Goal: Register for event/course

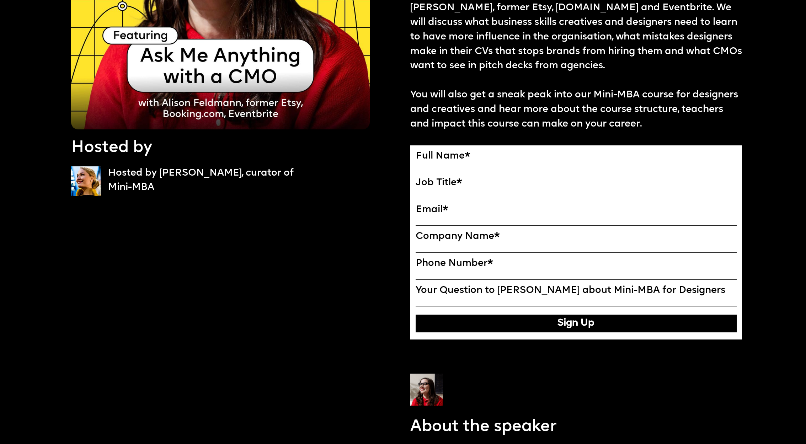
scroll to position [186, 0]
click at [427, 156] on label "Full Name *" at bounding box center [575, 157] width 321 height 12
click at [0, 0] on input "Full Name" at bounding box center [0, 0] width 0 height 0
click at [728, 163] on input "Full Name" at bounding box center [575, 167] width 321 height 9
click at [734, 163] on input "Full Name" at bounding box center [575, 167] width 321 height 9
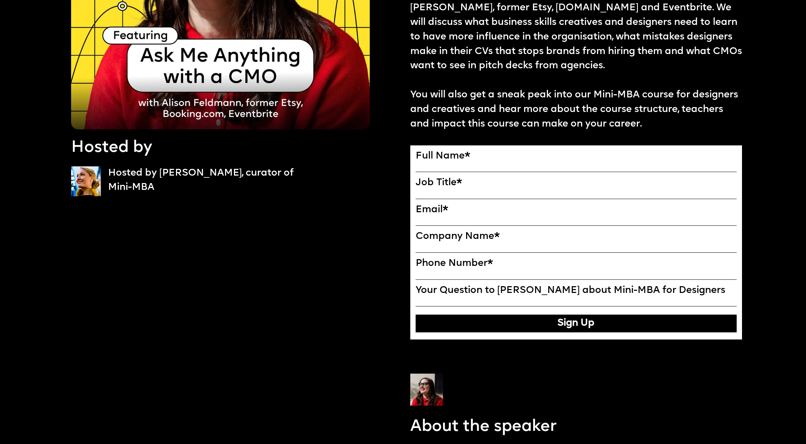
click at [731, 163] on input "Full Name" at bounding box center [575, 167] width 321 height 9
type input "********"
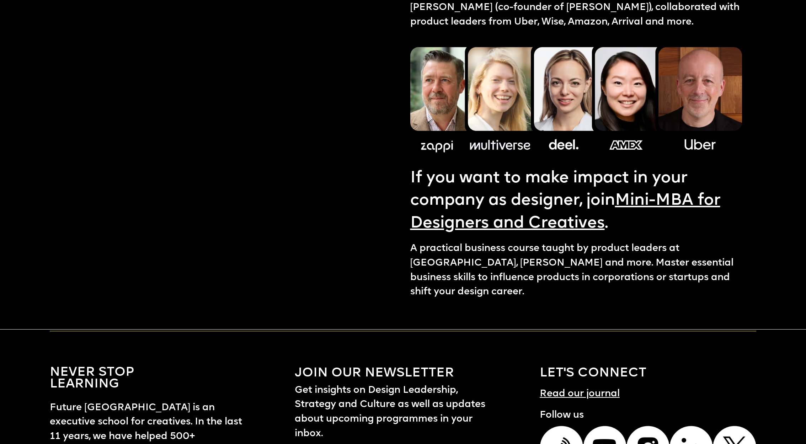
scroll to position [1117, 0]
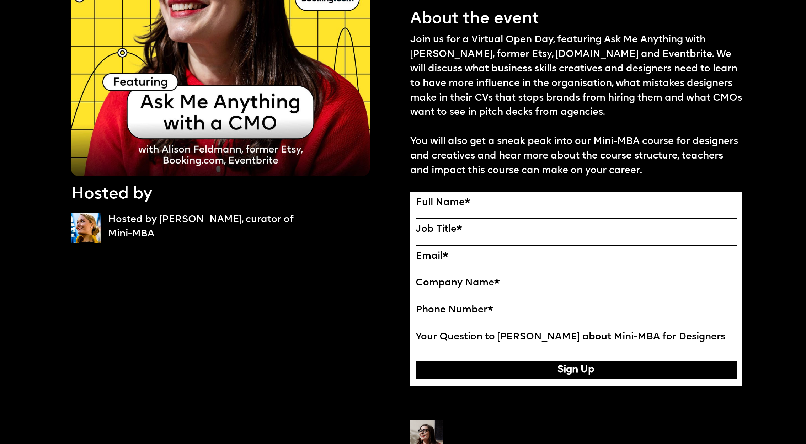
scroll to position [143, 0]
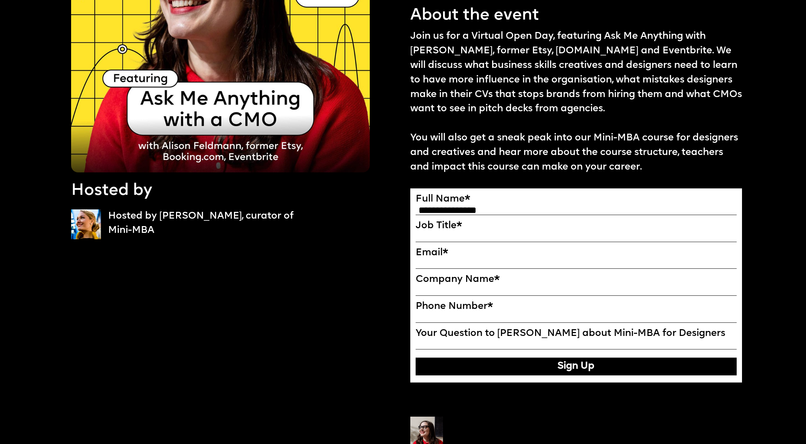
type input "**********"
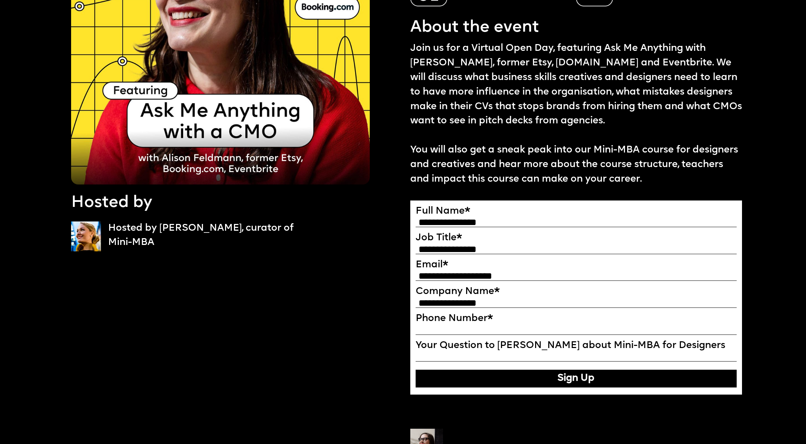
type input "**********"
click at [574, 378] on button "Sign Up" at bounding box center [575, 379] width 321 height 18
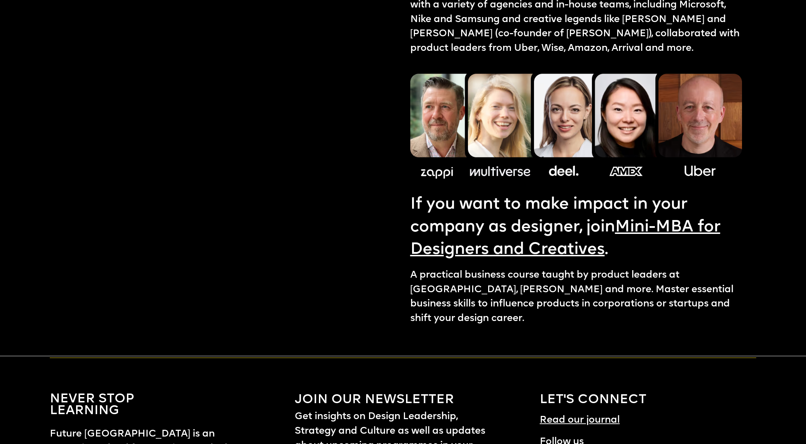
scroll to position [956, 0]
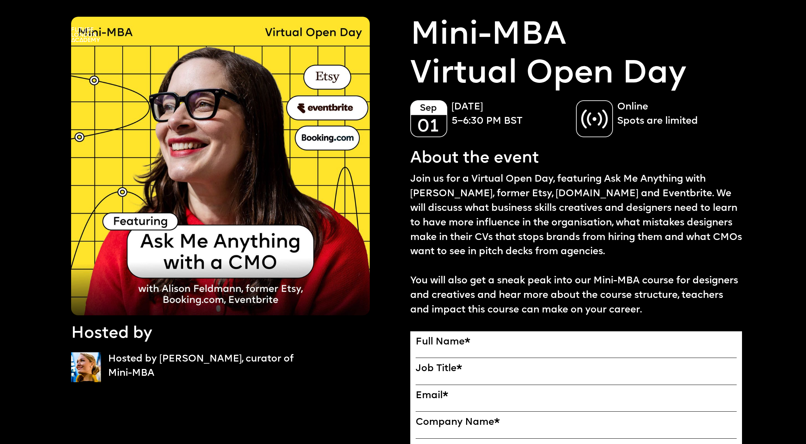
drag, startPoint x: 465, startPoint y: 113, endPoint x: 439, endPoint y: 118, distance: 26.3
click at [465, 113] on p "September 01 5–6:30 PM BST" at bounding box center [510, 114] width 118 height 29
drag, startPoint x: 439, startPoint y: 118, endPoint x: 453, endPoint y: 120, distance: 14.4
click at [439, 118] on img at bounding box center [428, 118] width 37 height 37
click at [614, 115] on div "Online Spots are limited" at bounding box center [655, 118] width 159 height 37
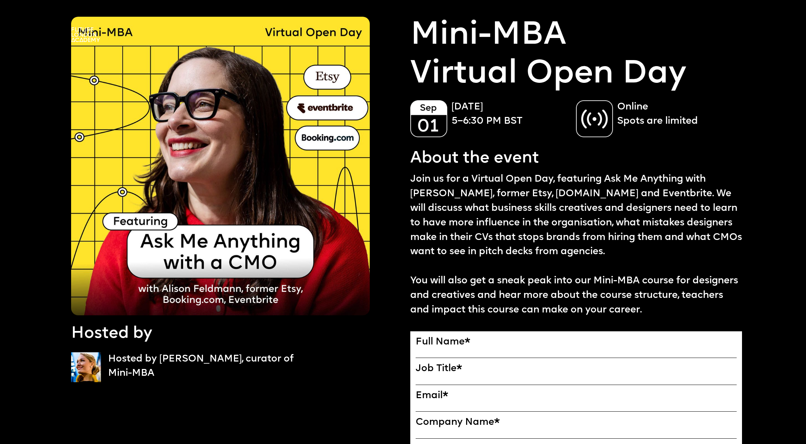
drag, startPoint x: 107, startPoint y: 372, endPoint x: 79, endPoint y: 366, distance: 28.4
click at [106, 372] on div "Hosted by [PERSON_NAME], curator of Mini-MBA" at bounding box center [237, 370] width 332 height 50
click at [461, 13] on div at bounding box center [376, 24] width 725 height 36
click at [493, 17] on div at bounding box center [376, 24] width 725 height 36
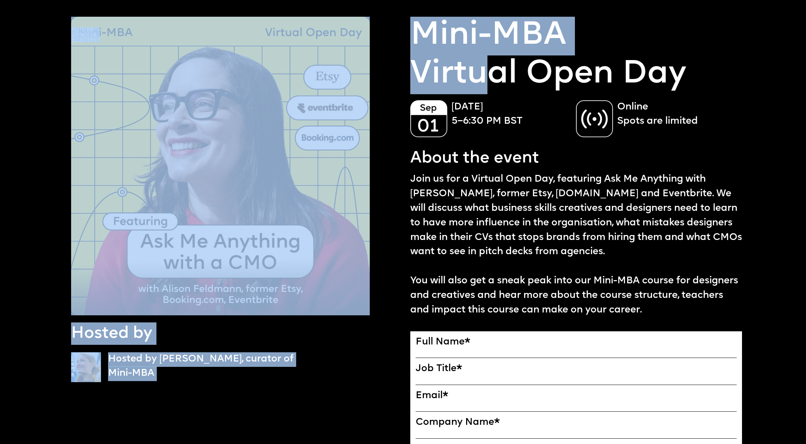
drag, startPoint x: 483, startPoint y: 58, endPoint x: 479, endPoint y: 80, distance: 22.4
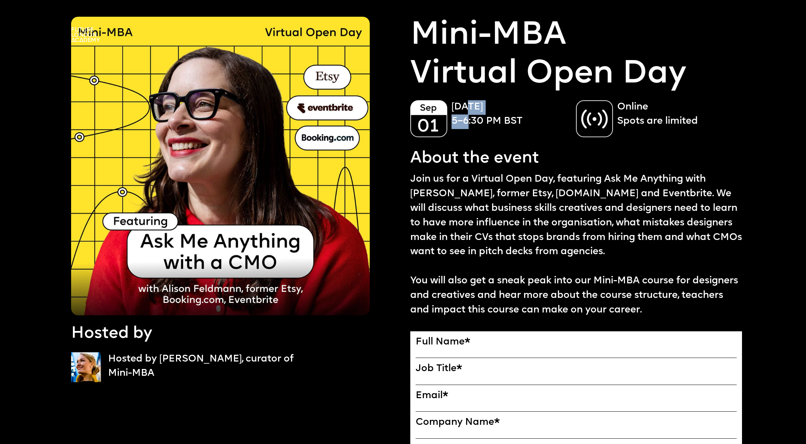
click at [469, 118] on p "September 01 5–6:30 PM BST" at bounding box center [510, 114] width 118 height 29
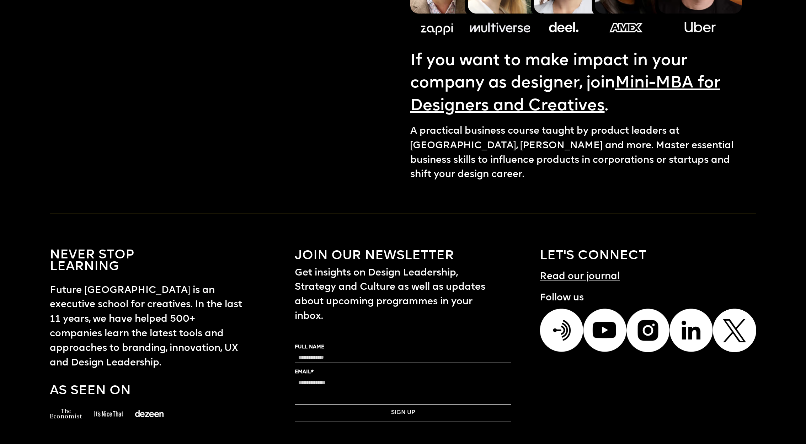
scroll to position [1233, 0]
